Goal: Information Seeking & Learning: Learn about a topic

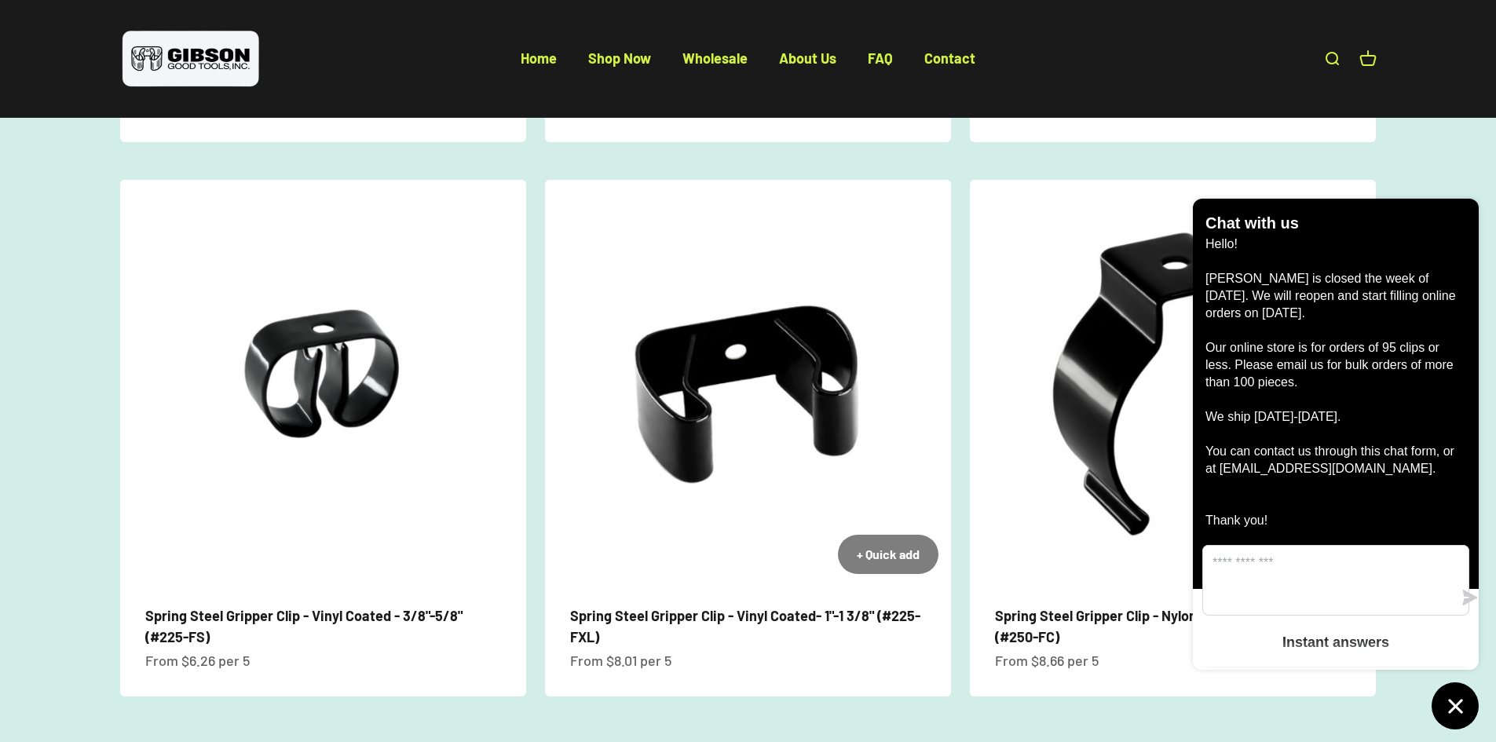
scroll to position [1335, 0]
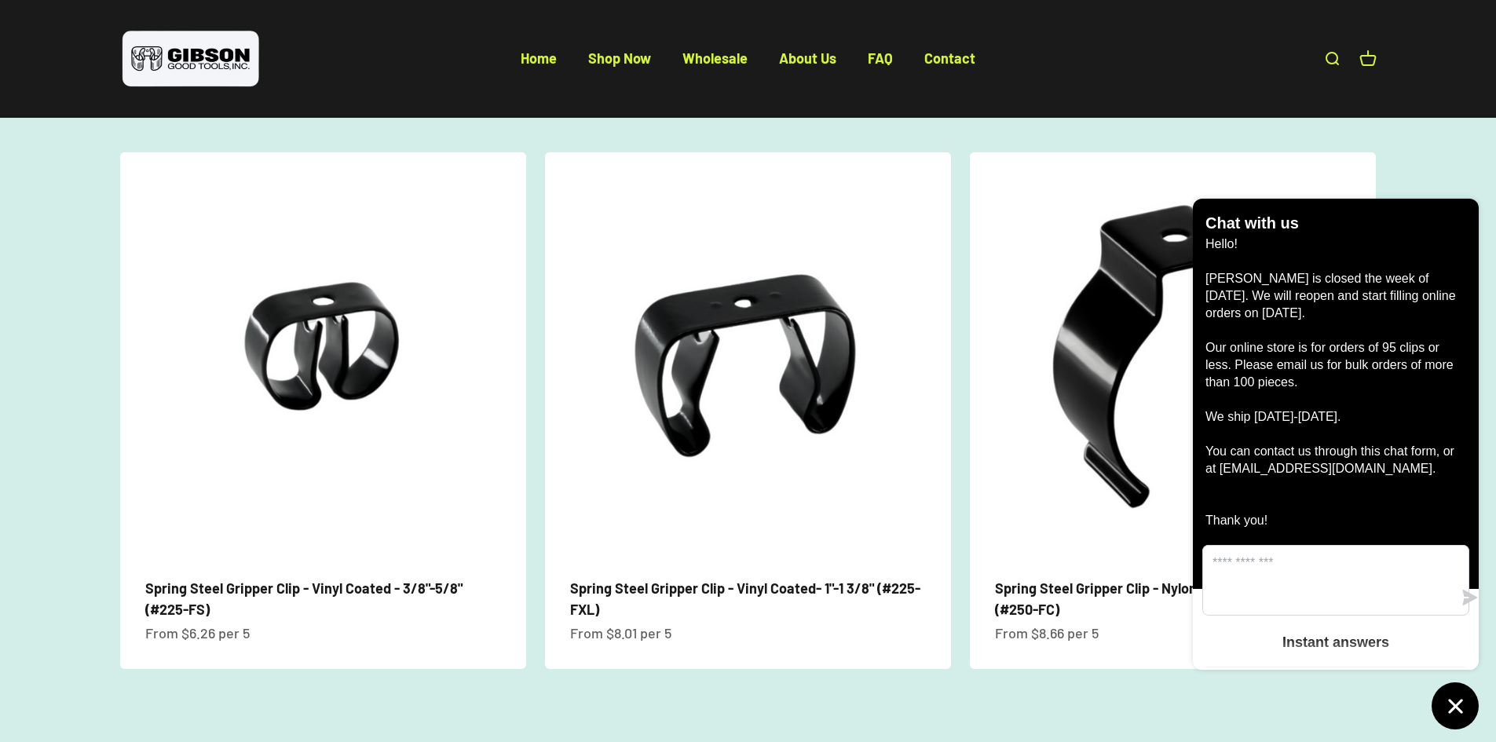
click at [6, 316] on scroll-carousel "+ Quick add Spring Steel Gripper Clip - Black Nylon Coated - 1 1/2"- 1 7/8" (#2…" at bounding box center [748, 133] width 1484 height 1071
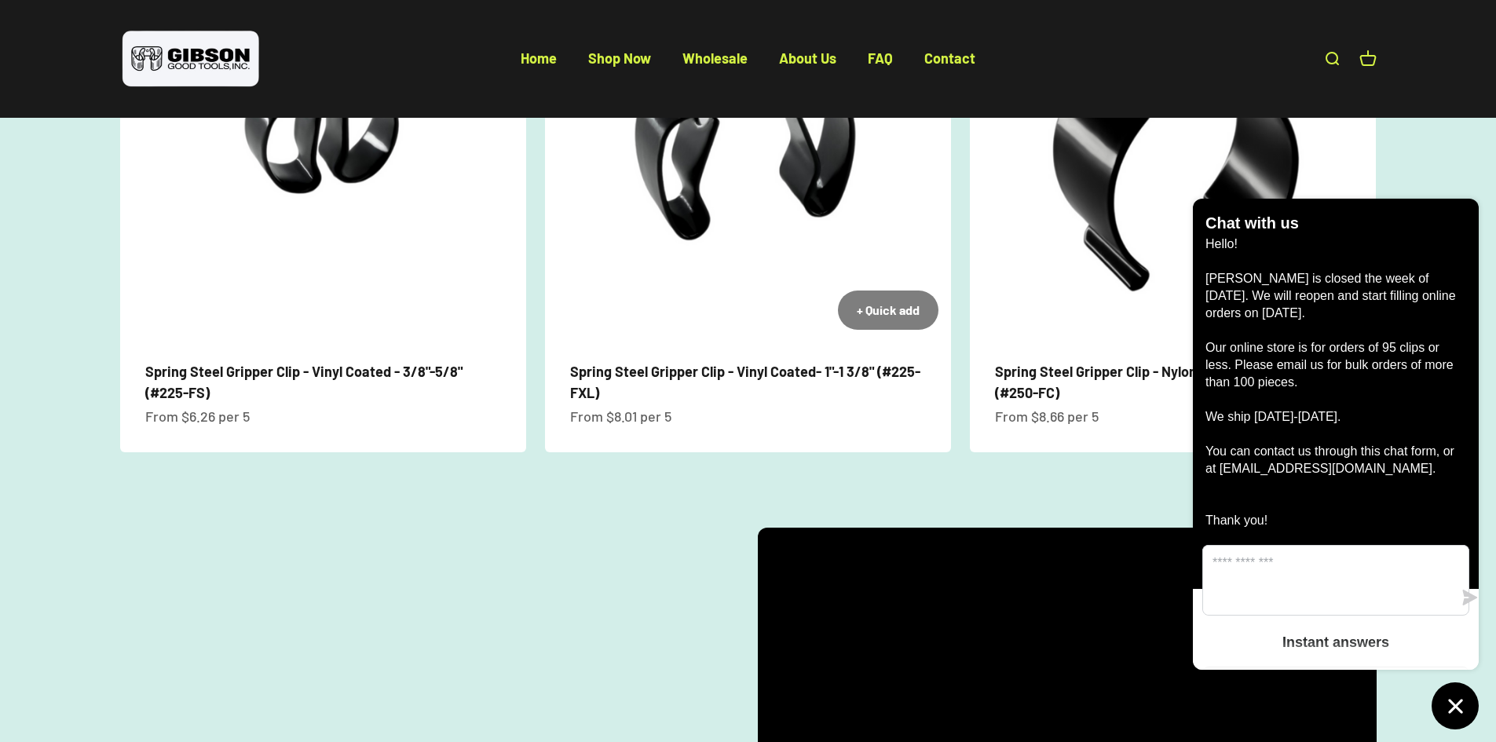
scroll to position [1570, 0]
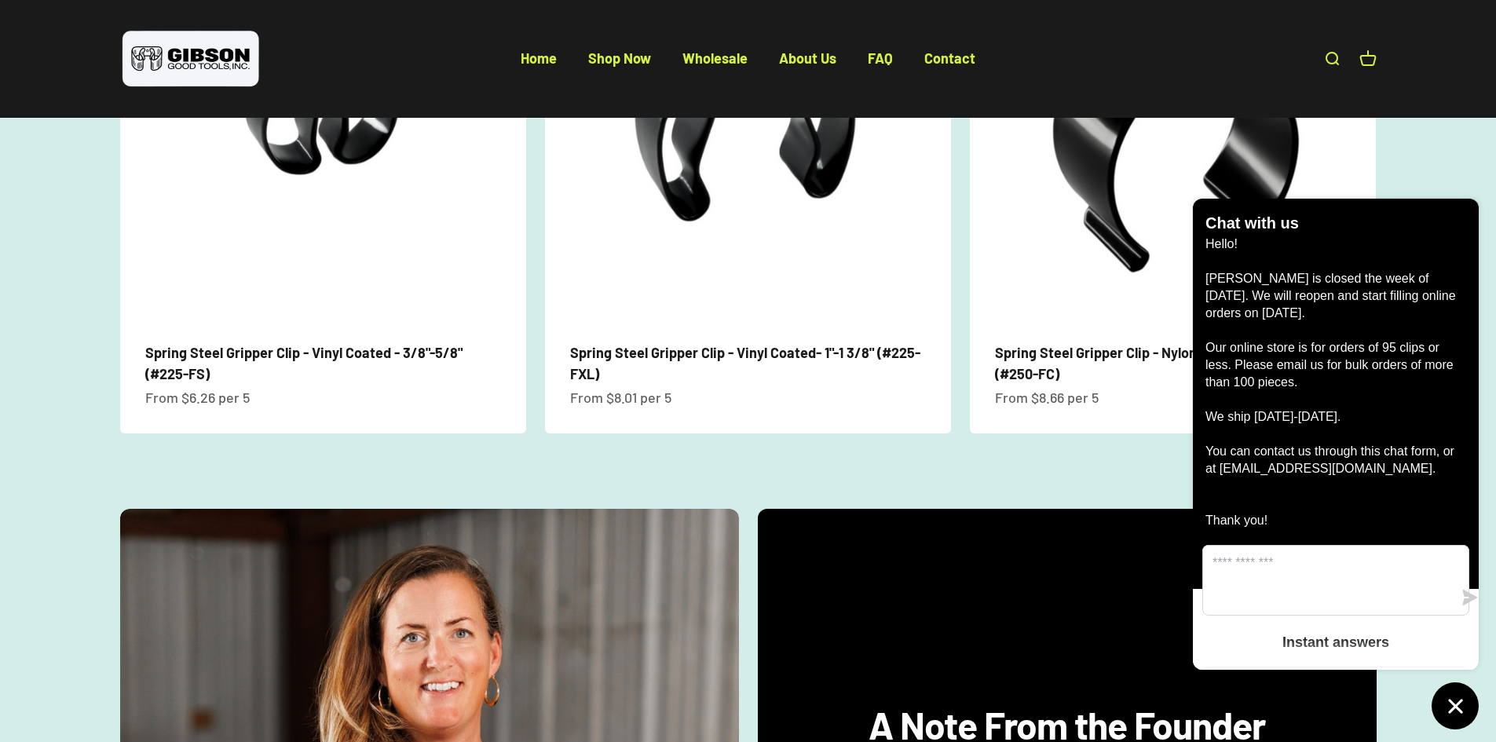
click at [1465, 707] on icon "Chat window" at bounding box center [1455, 706] width 24 height 24
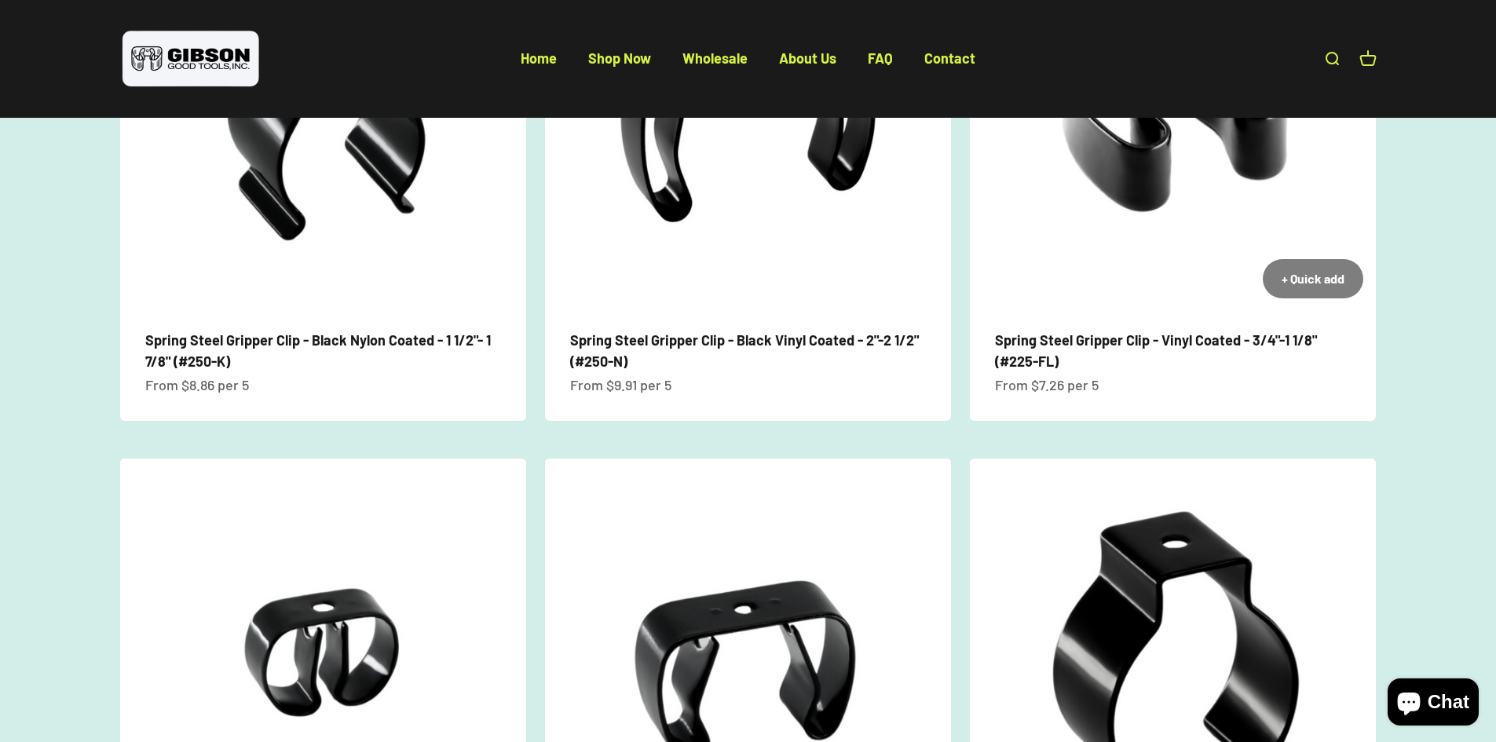
scroll to position [1021, 0]
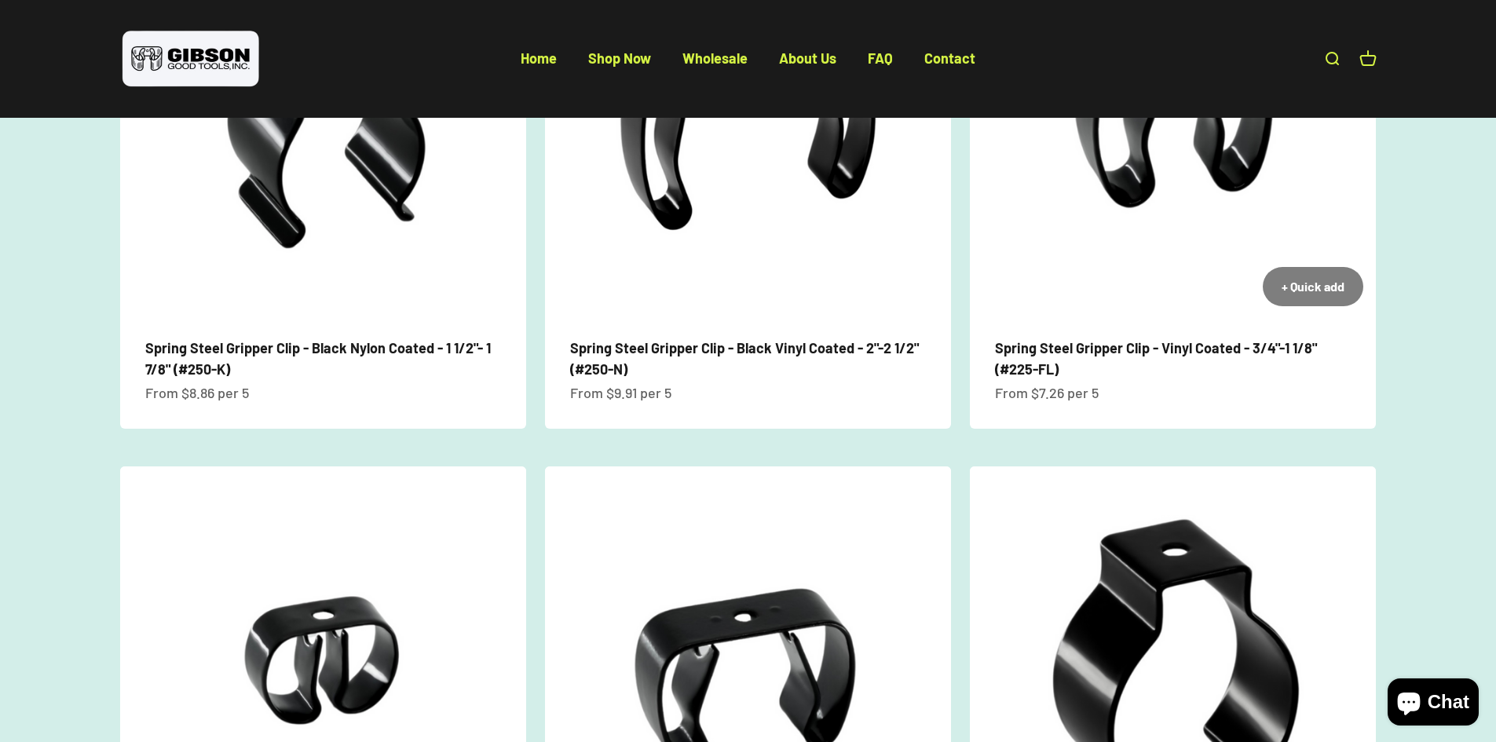
click at [1061, 354] on span "Spring Steel Gripper Clip - Vinyl Coated - 3/4"-1 1/8" (#225-FL)" at bounding box center [1173, 359] width 356 height 42
click at [1025, 339] on link "Spring Steel Gripper Clip - Vinyl Coated - 3/4"-1 1/8" (#225-FL)" at bounding box center [1156, 358] width 322 height 38
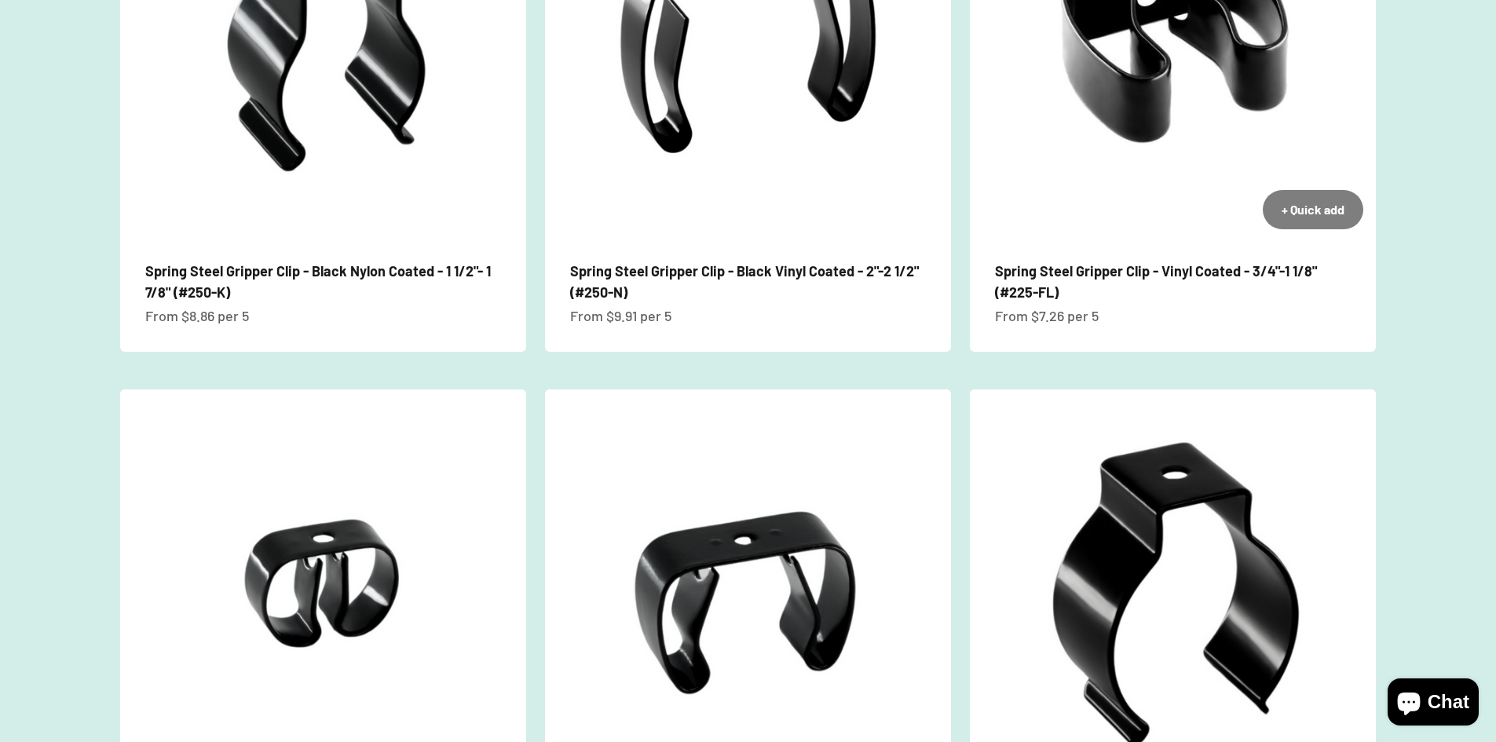
scroll to position [1015, 0]
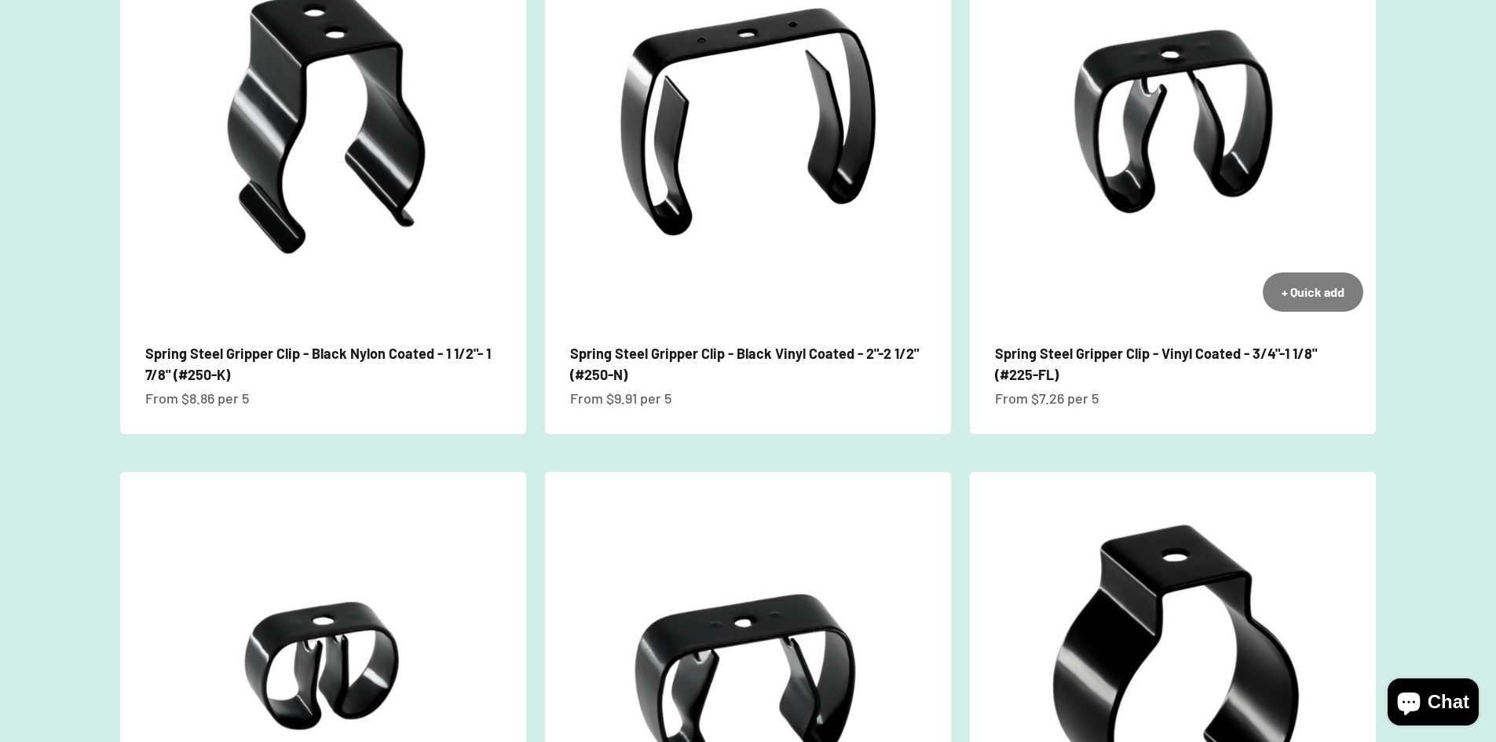
click at [1044, 360] on link "Spring Steel Gripper Clip - Vinyl Coated - 3/4"-1 1/8" (#225-FL)" at bounding box center [1156, 364] width 322 height 38
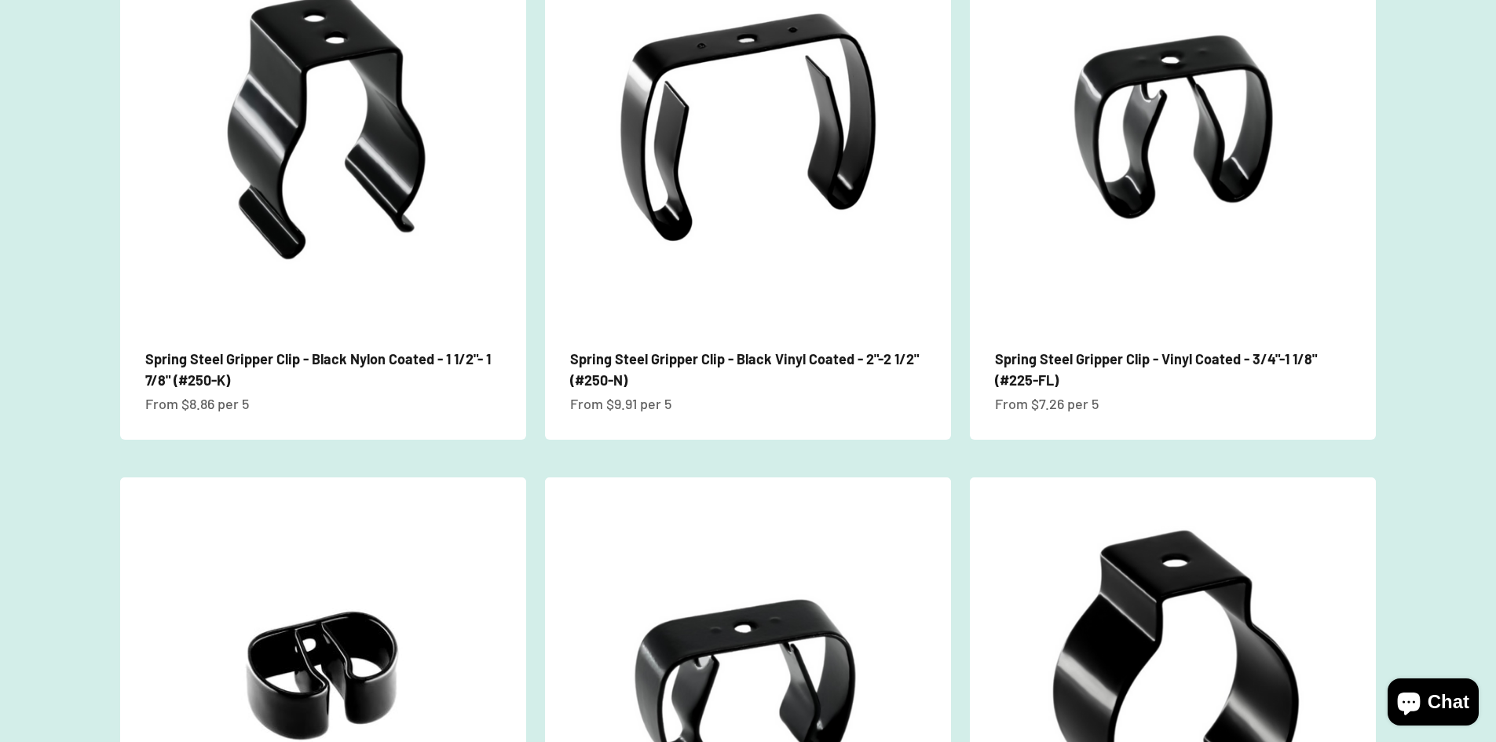
click at [343, 678] on img at bounding box center [323, 680] width 406 height 406
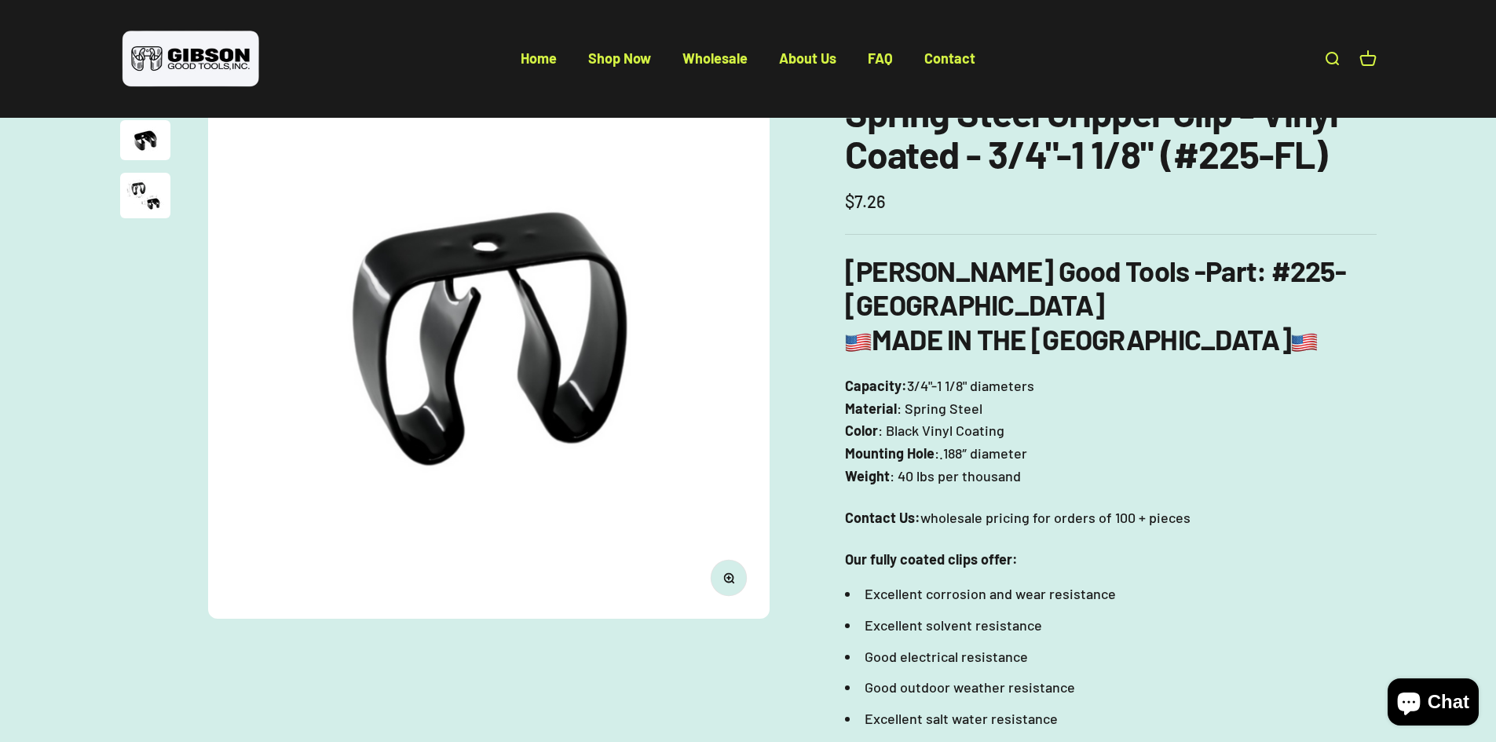
scroll to position [79, 0]
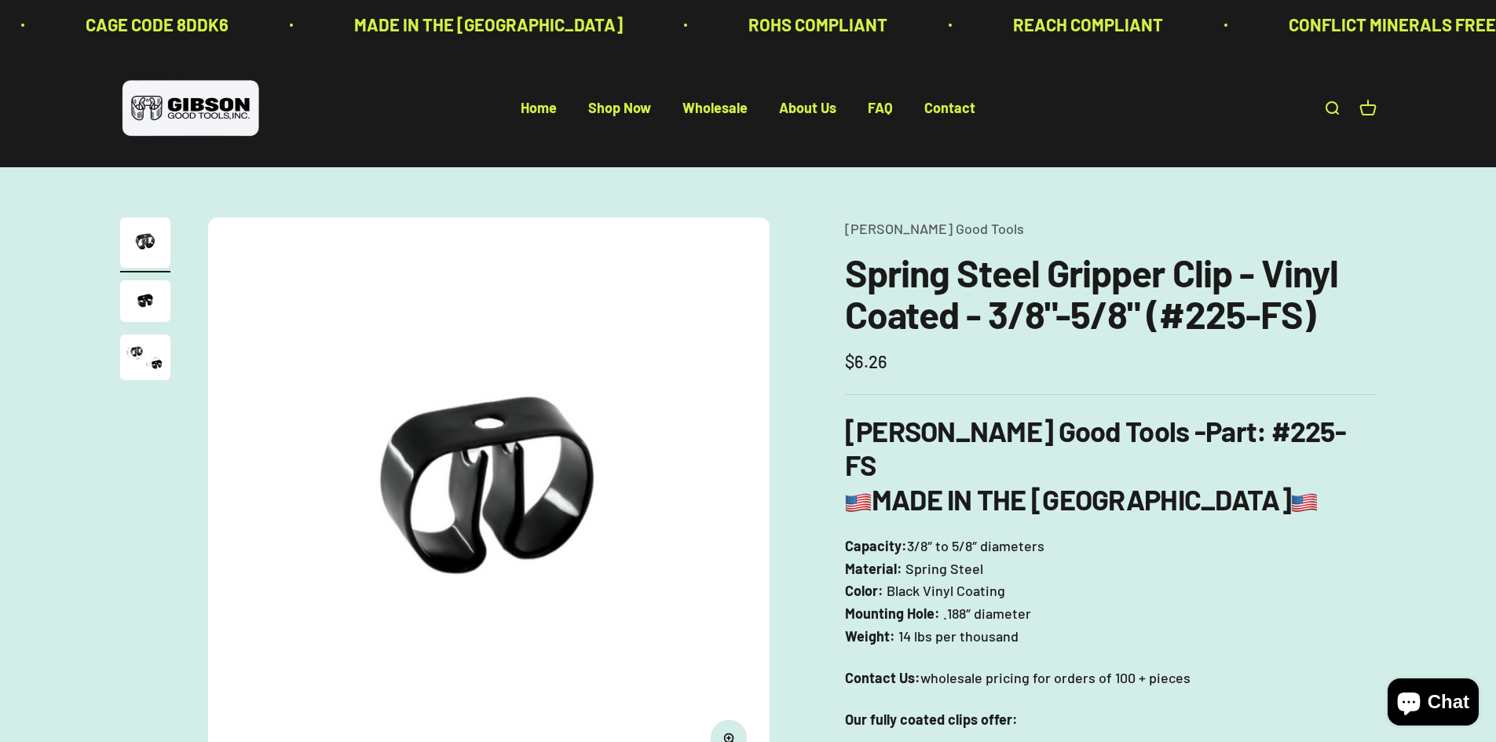
scroll to position [79, 0]
